Goal: Task Accomplishment & Management: Manage account settings

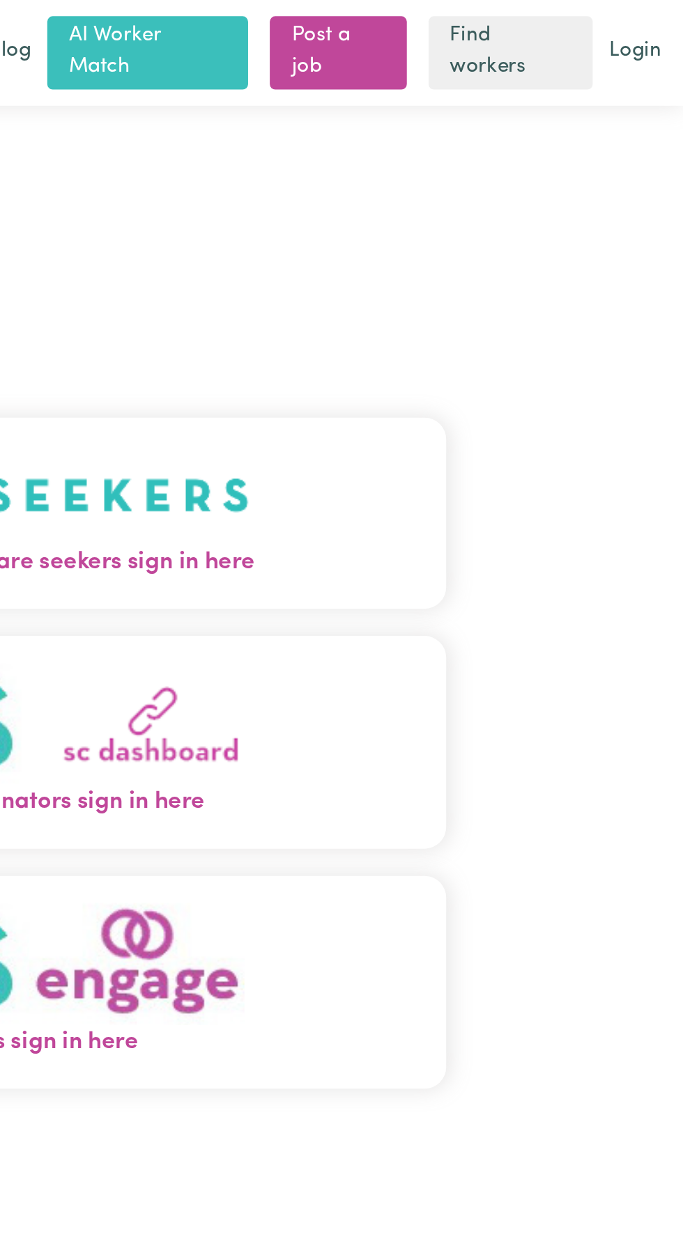
click at [485, 288] on button "Care workers and care seekers sign in here" at bounding box center [341, 264] width 438 height 98
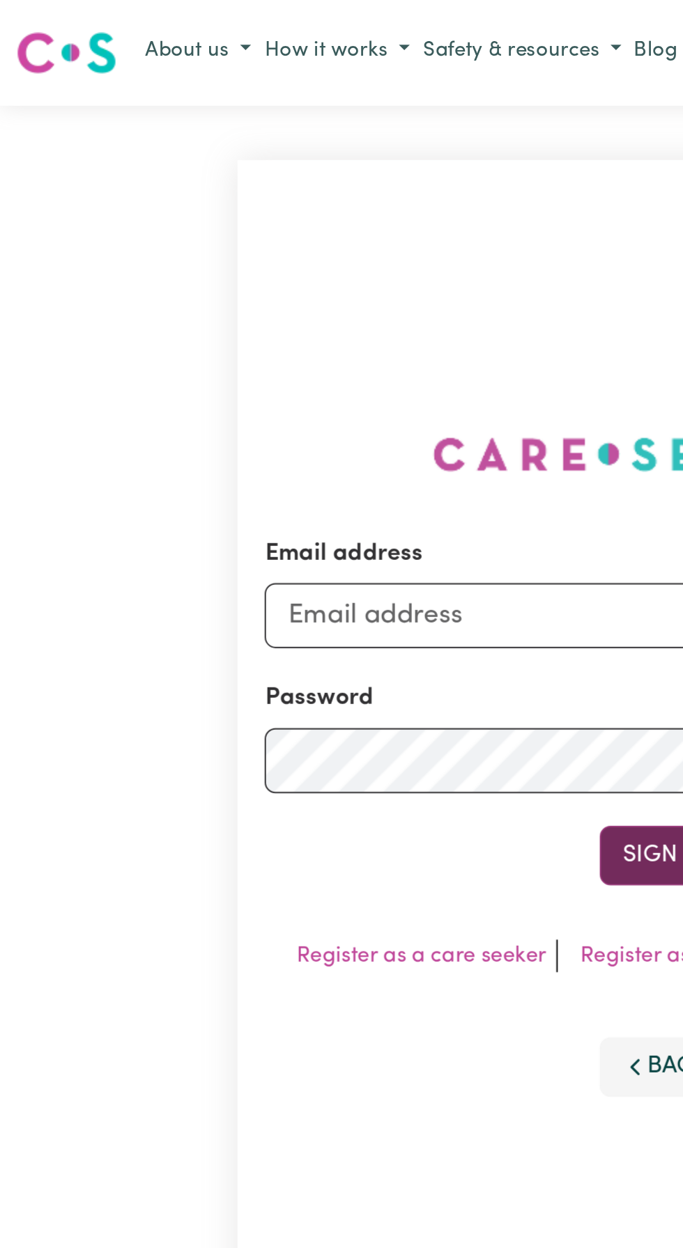
click at [332, 455] on button "Sign In" at bounding box center [341, 439] width 67 height 31
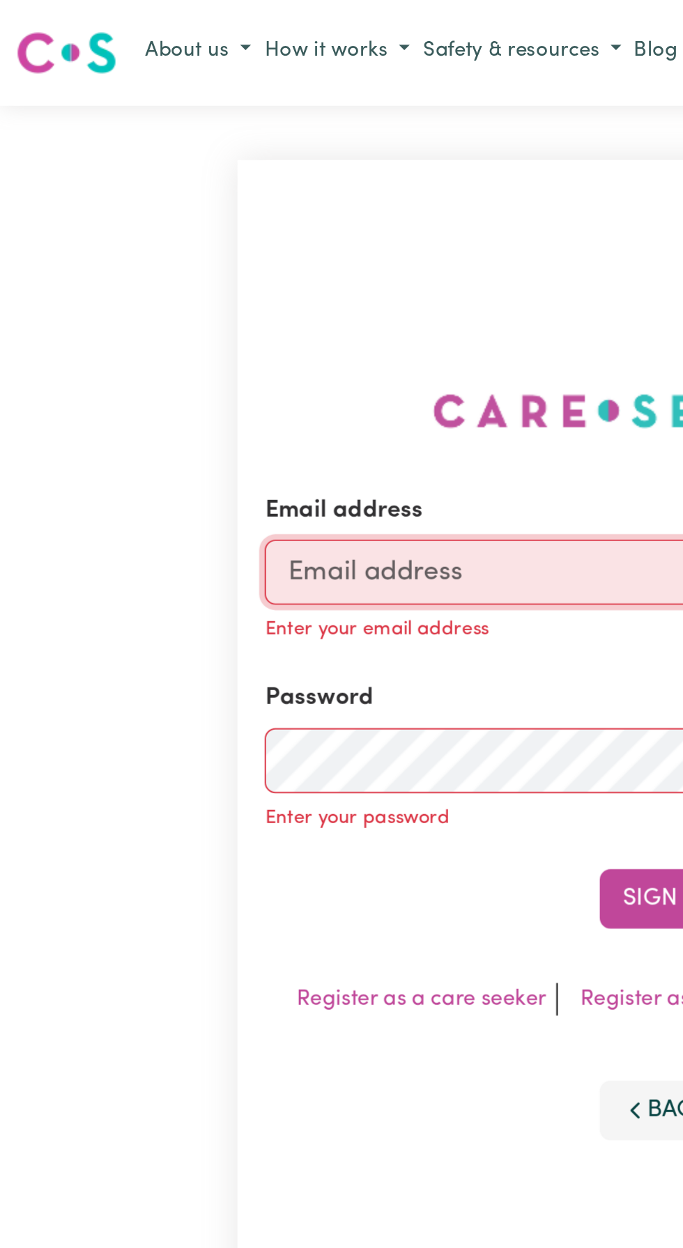
click at [213, 311] on input "Email address" at bounding box center [341, 293] width 410 height 33
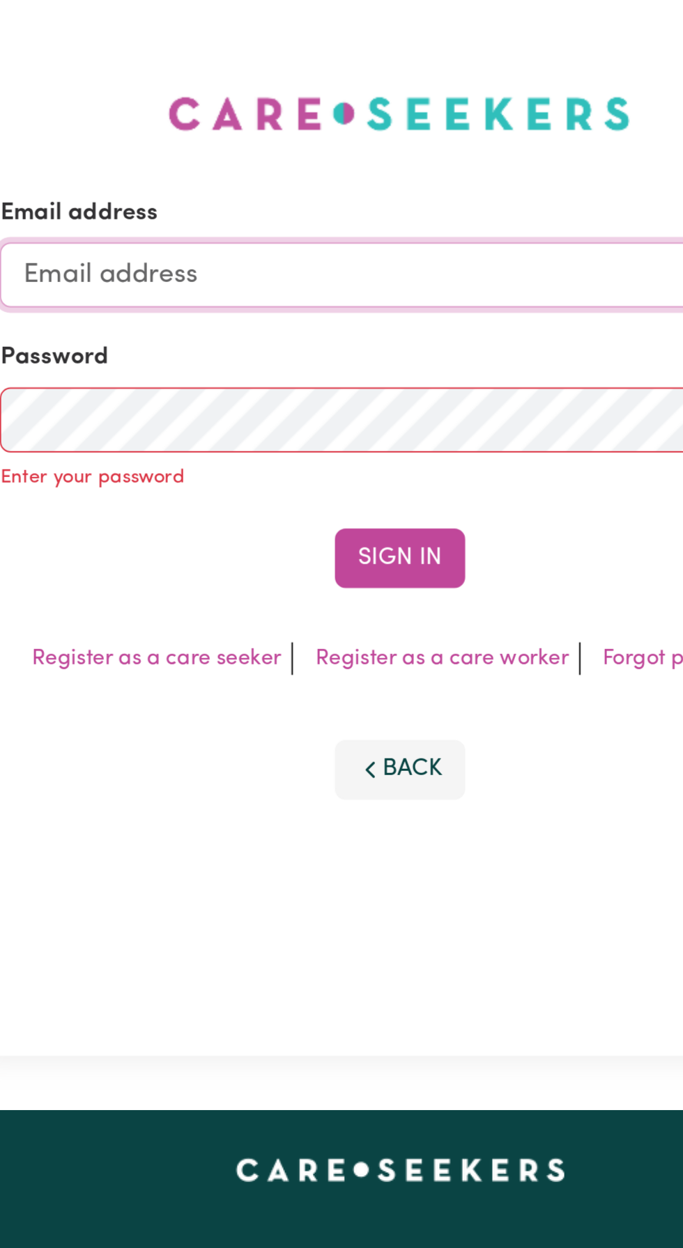
type input "[EMAIL_ADDRESS][DOMAIN_NAME]"
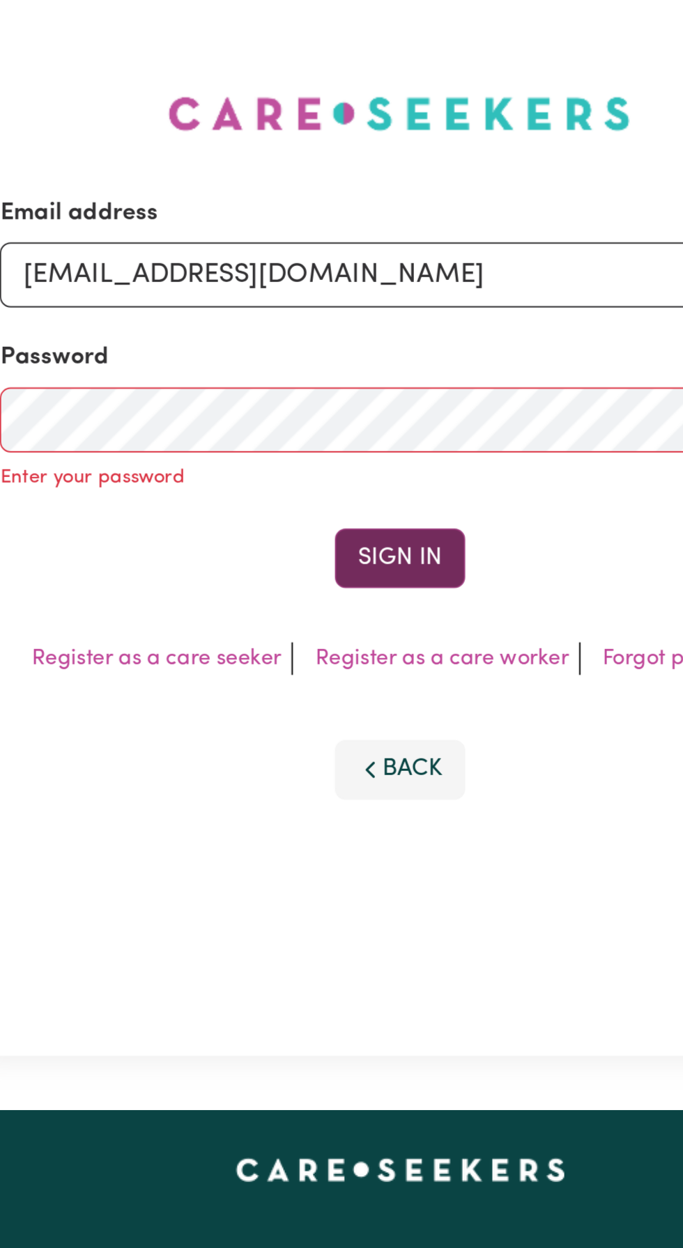
click at [341, 466] on button "Sign In" at bounding box center [341, 450] width 67 height 31
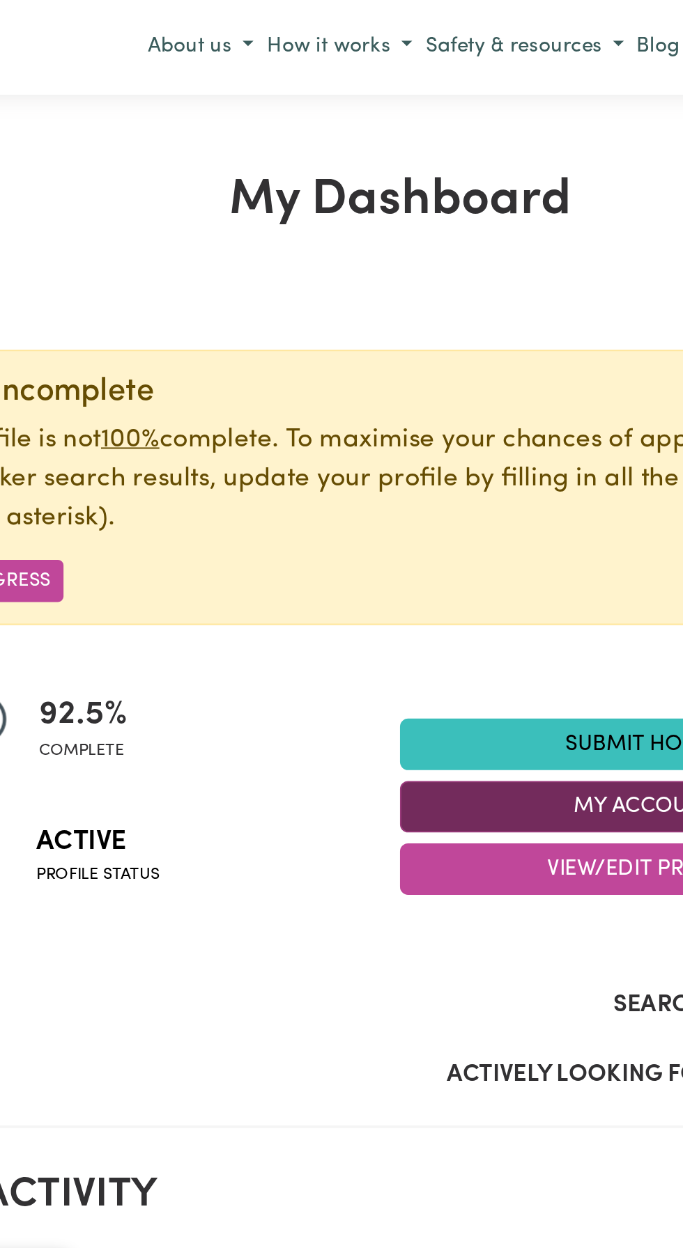
click at [451, 411] on button "My Account" at bounding box center [466, 414] width 251 height 26
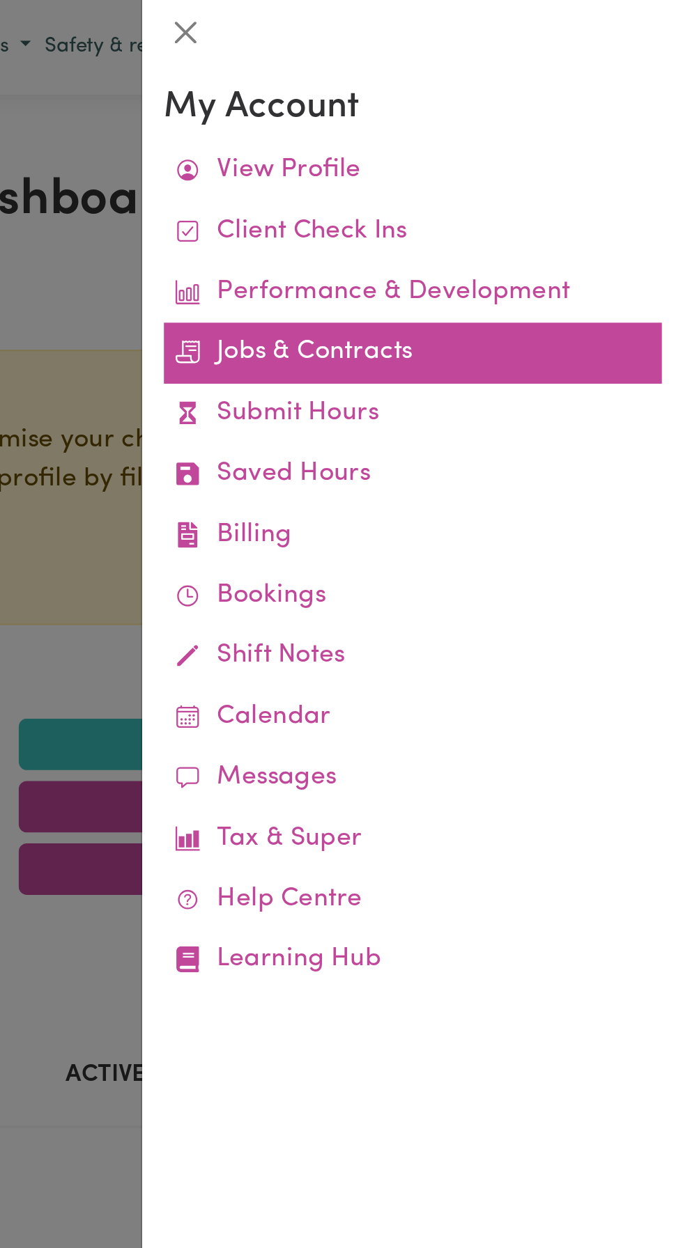
click at [522, 184] on link "Jobs & Contracts" at bounding box center [544, 181] width 256 height 31
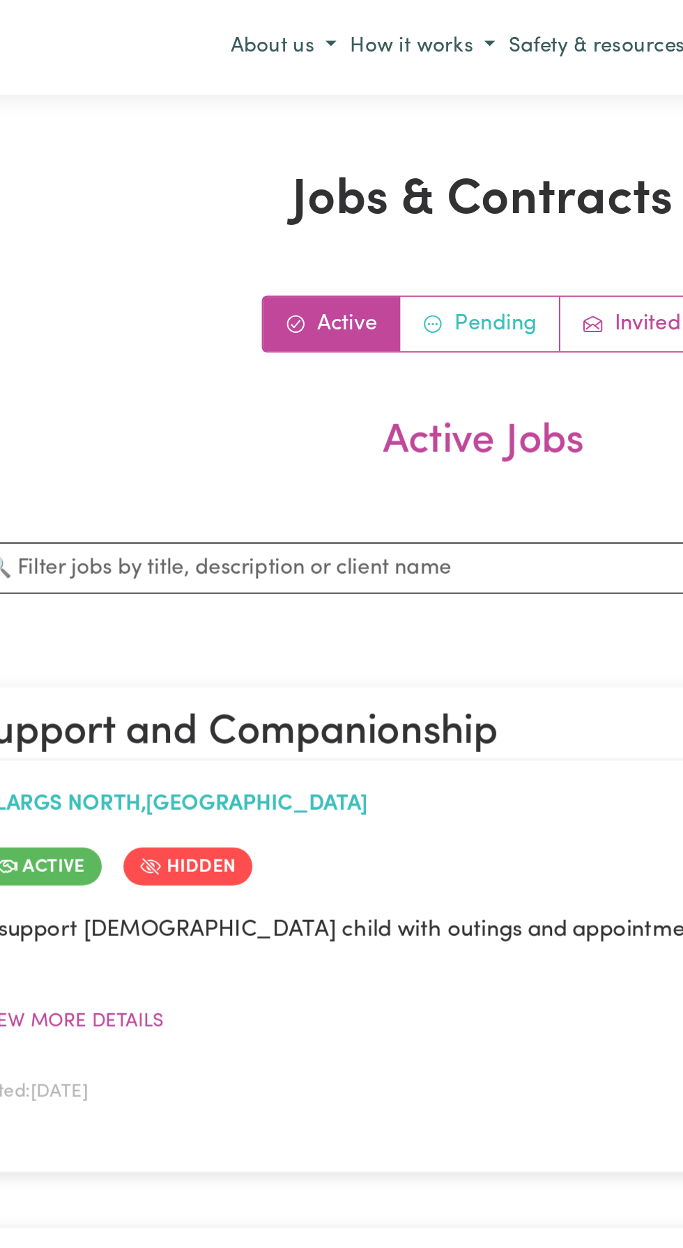
click at [345, 166] on link "Pending" at bounding box center [340, 167] width 82 height 28
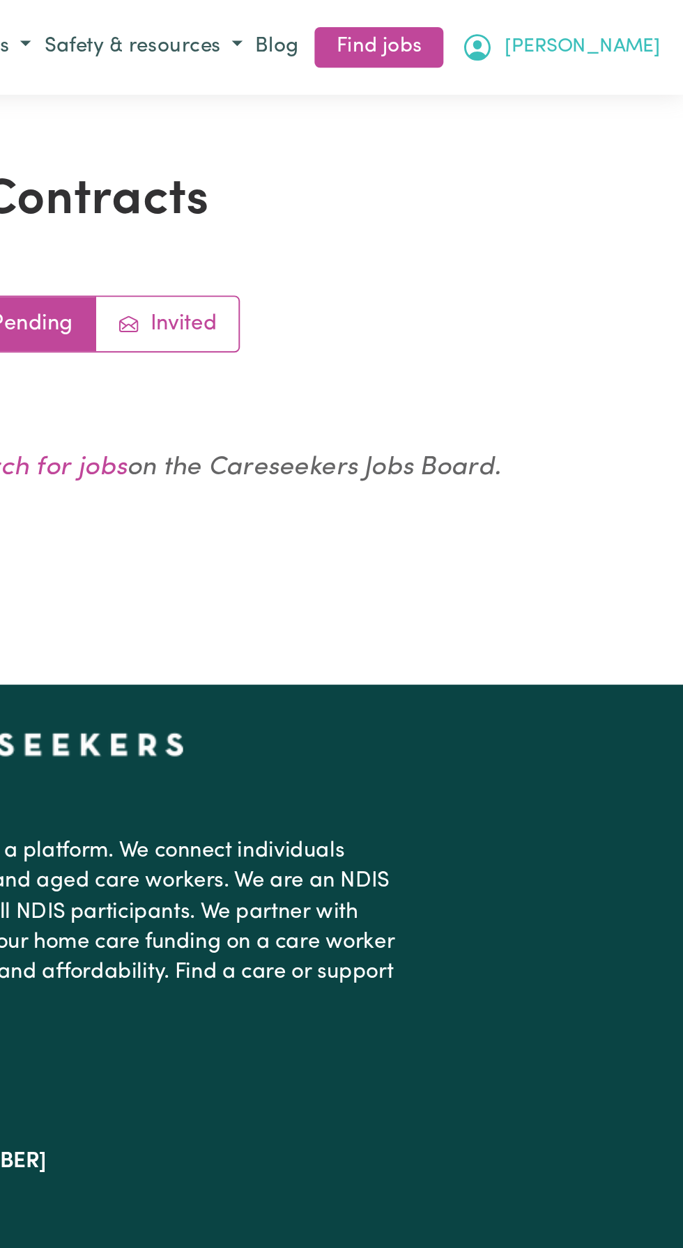
click at [660, 25] on button "[PERSON_NAME]" at bounding box center [619, 25] width 109 height 24
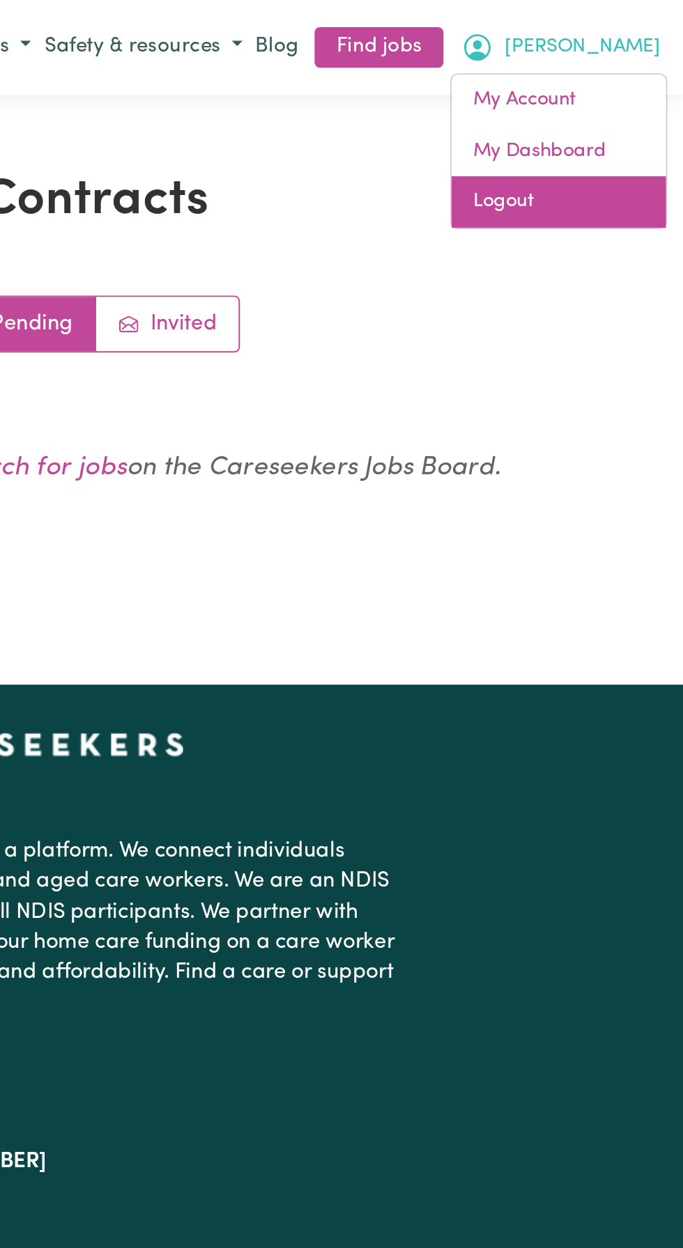
click at [593, 109] on link "Logout" at bounding box center [618, 104] width 110 height 26
